Goal: Find specific page/section: Find specific page/section

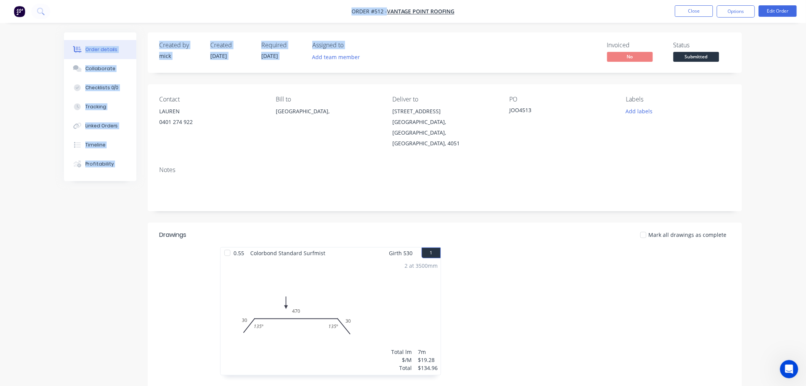
click at [447, 0] on html "Order #512 - vantage point roofing Close Options Edit Order Order details Colla…" at bounding box center [403, 259] width 806 height 518
click at [549, 46] on div "Invoiced No Status Submitted" at bounding box center [560, 53] width 342 height 22
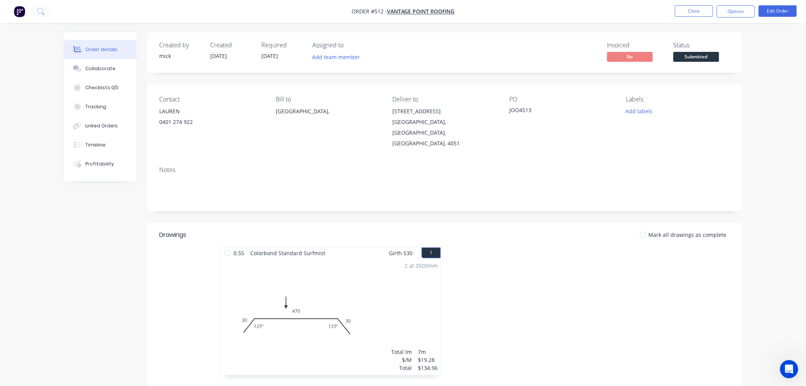
click at [17, 11] on img "button" at bounding box center [19, 11] width 11 height 11
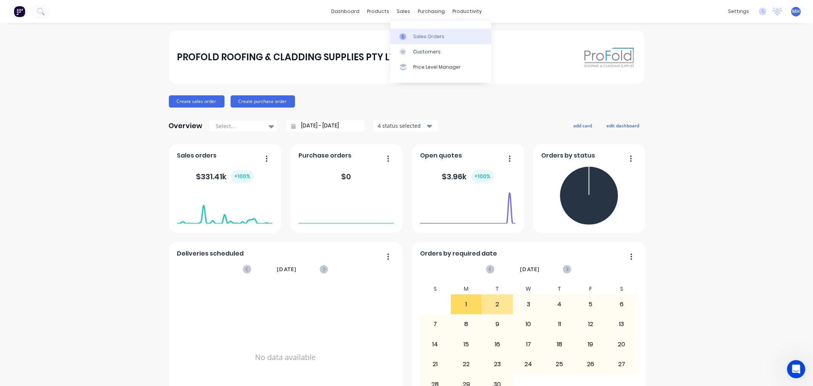
click at [416, 31] on link "Sales Orders" at bounding box center [440, 36] width 101 height 15
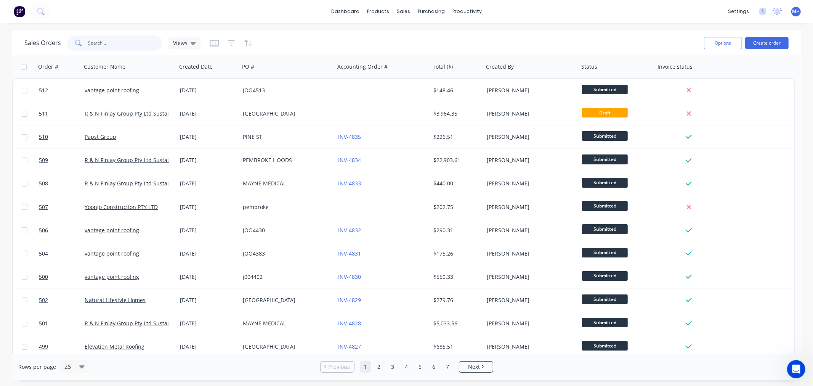
click at [109, 46] on input "text" at bounding box center [125, 42] width 74 height 15
drag, startPoint x: 104, startPoint y: 38, endPoint x: 98, endPoint y: 45, distance: 8.9
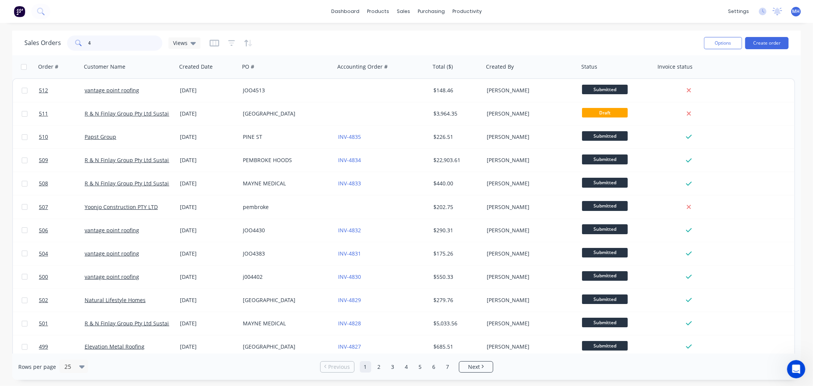
click at [98, 45] on input "4" at bounding box center [125, 42] width 74 height 15
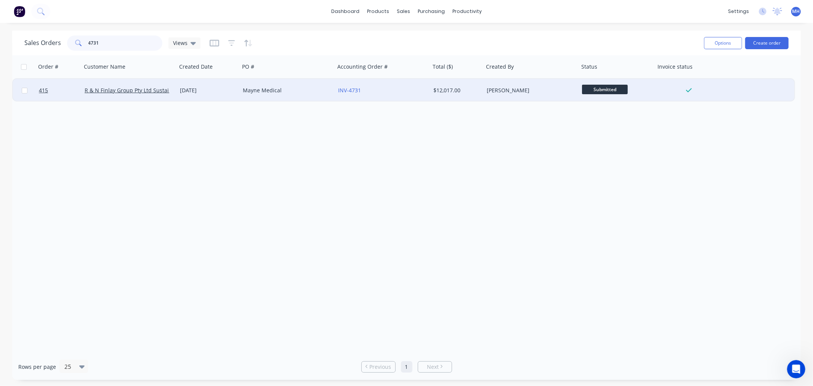
type input "4731"
click at [323, 88] on div "Mayne Medical" at bounding box center [285, 90] width 85 height 8
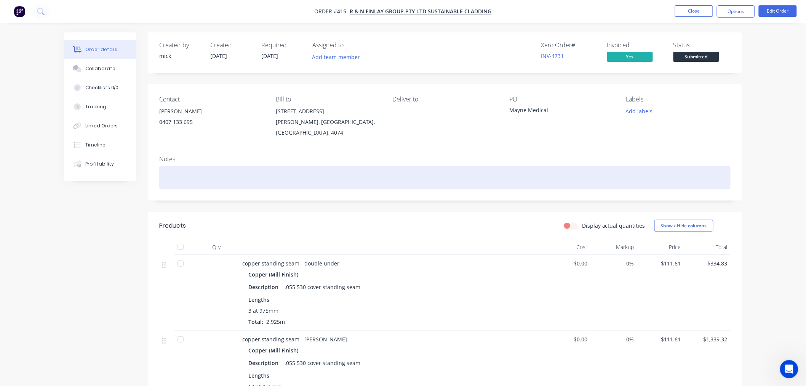
click at [398, 166] on div at bounding box center [445, 177] width 572 height 23
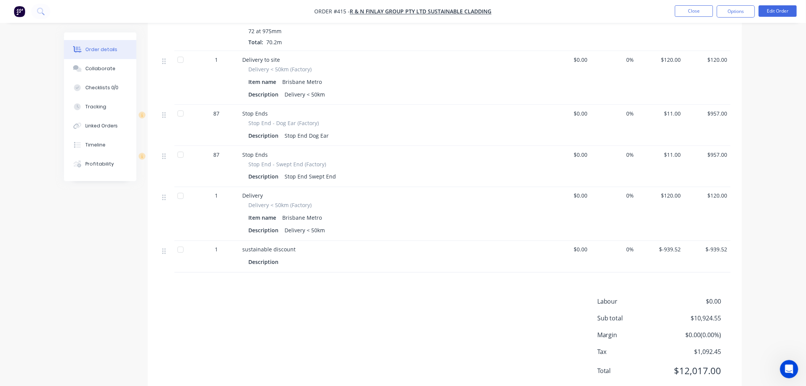
scroll to position [431, 0]
click at [34, 12] on nav "Order #415 - R & N Finlay Group Pty Ltd Sustainable Cladding Close Options Edit…" at bounding box center [403, 11] width 806 height 23
click at [19, 5] on button "button" at bounding box center [19, 11] width 16 height 12
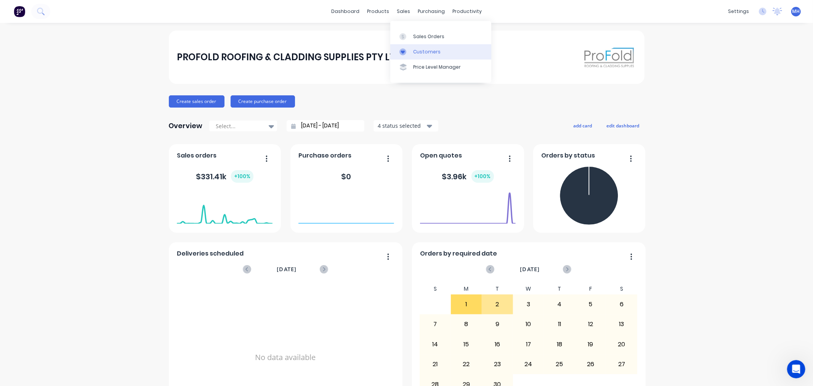
click at [432, 50] on div "Customers" at bounding box center [426, 51] width 27 height 7
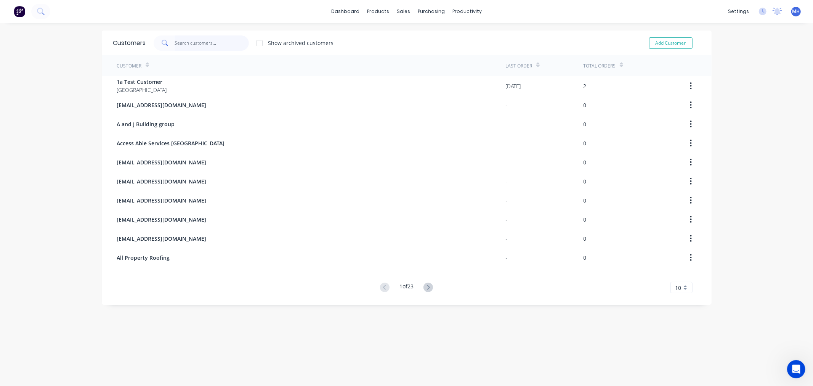
click at [195, 43] on input "text" at bounding box center [212, 42] width 74 height 15
type input "r"
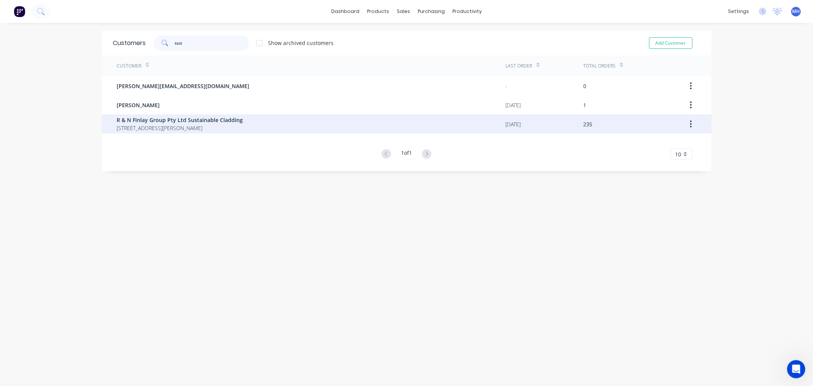
type input "sus"
click at [169, 115] on div "R & N Finlay Group Pty Ltd Sustainable Cladding [STREET_ADDRESS][PERSON_NAME]" at bounding box center [311, 123] width 389 height 19
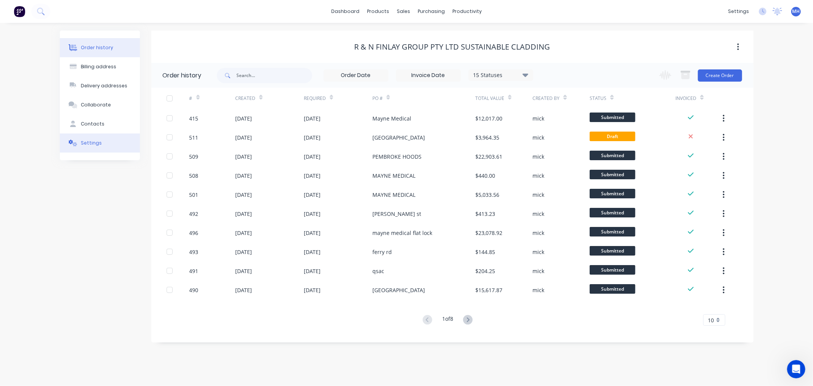
click at [115, 147] on button "Settings" at bounding box center [100, 142] width 80 height 19
